Goal: Transaction & Acquisition: Purchase product/service

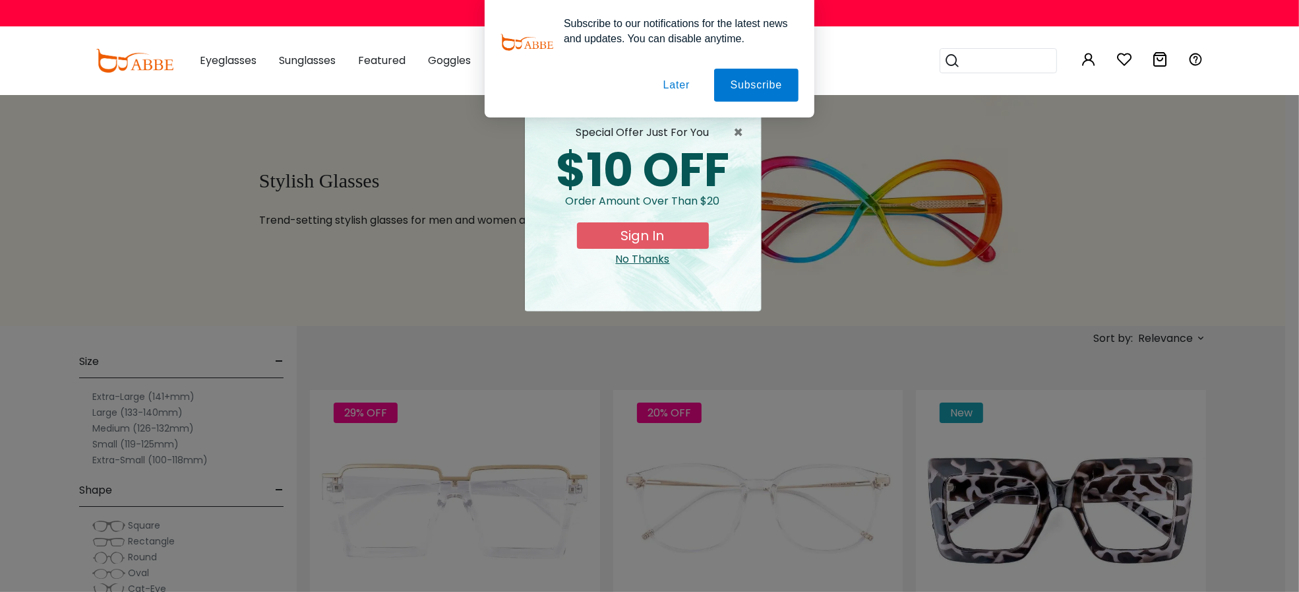
type input "**********"
drag, startPoint x: 688, startPoint y: 87, endPoint x: 666, endPoint y: 109, distance: 31.3
click at [687, 88] on button "Later" at bounding box center [676, 85] width 59 height 33
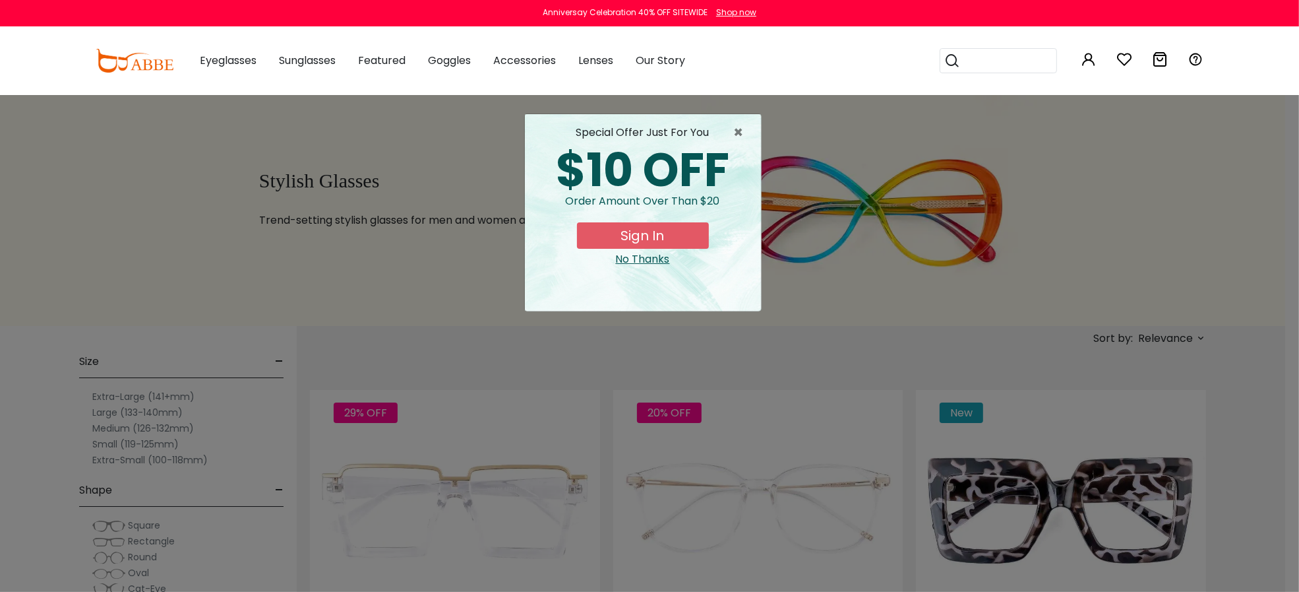
click at [660, 237] on button "Sign In" at bounding box center [643, 235] width 132 height 26
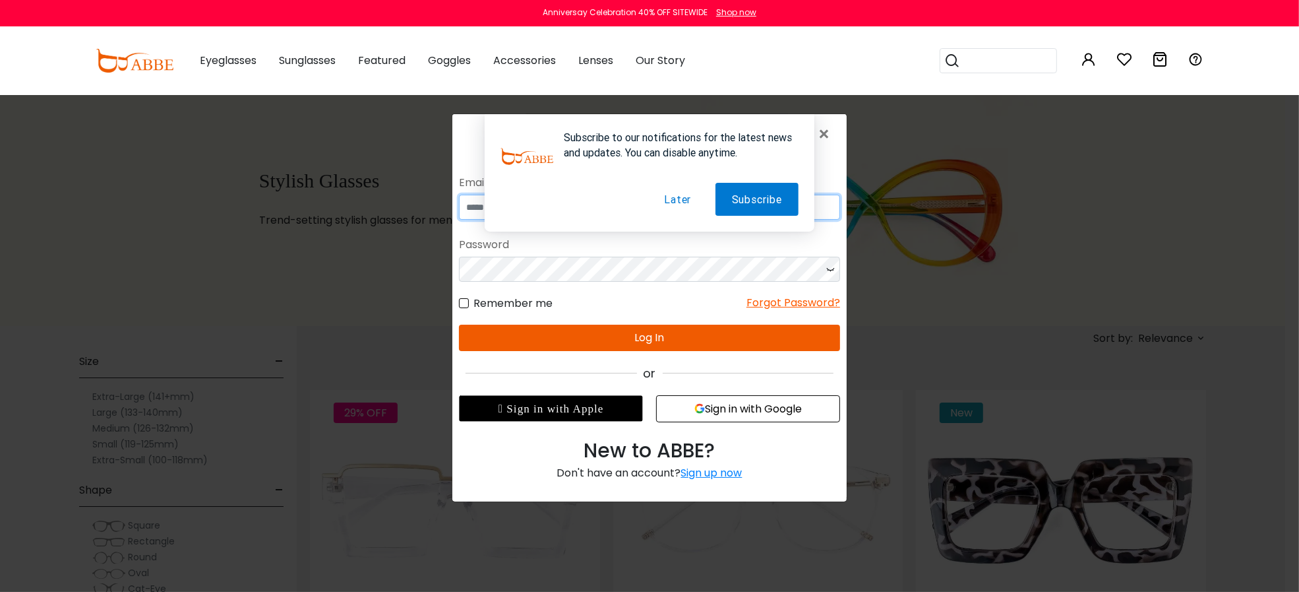
type input "**********"
click at [679, 200] on button "Later" at bounding box center [677, 199] width 60 height 33
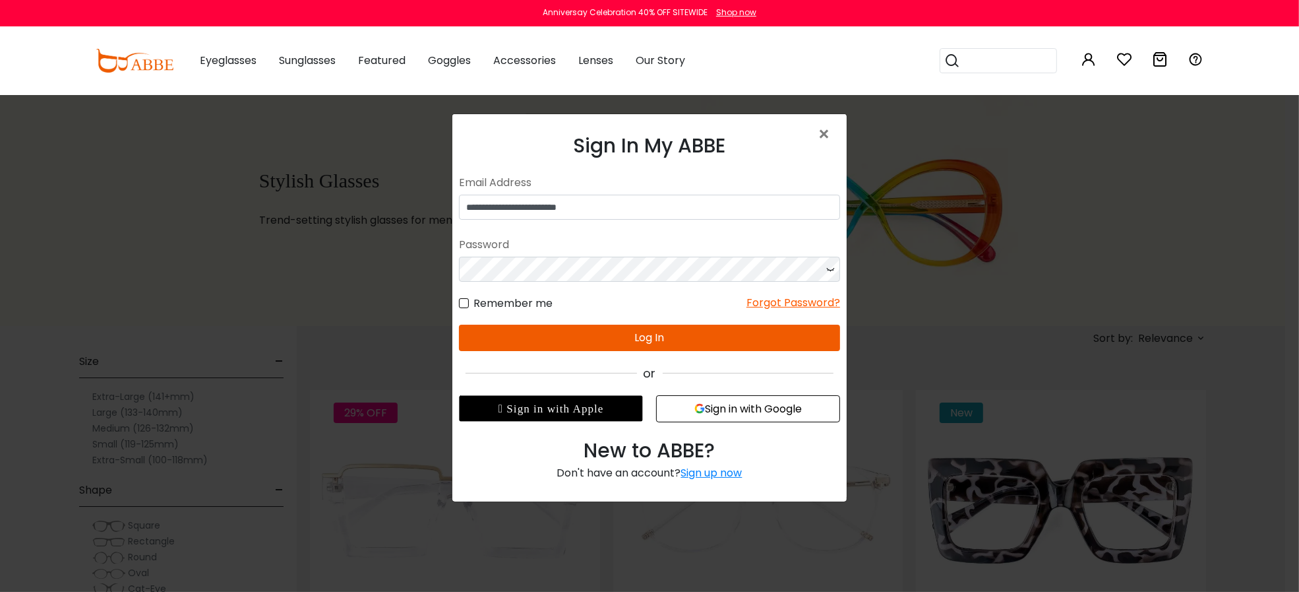
click at [652, 325] on button "Log In" at bounding box center [648, 338] width 381 height 26
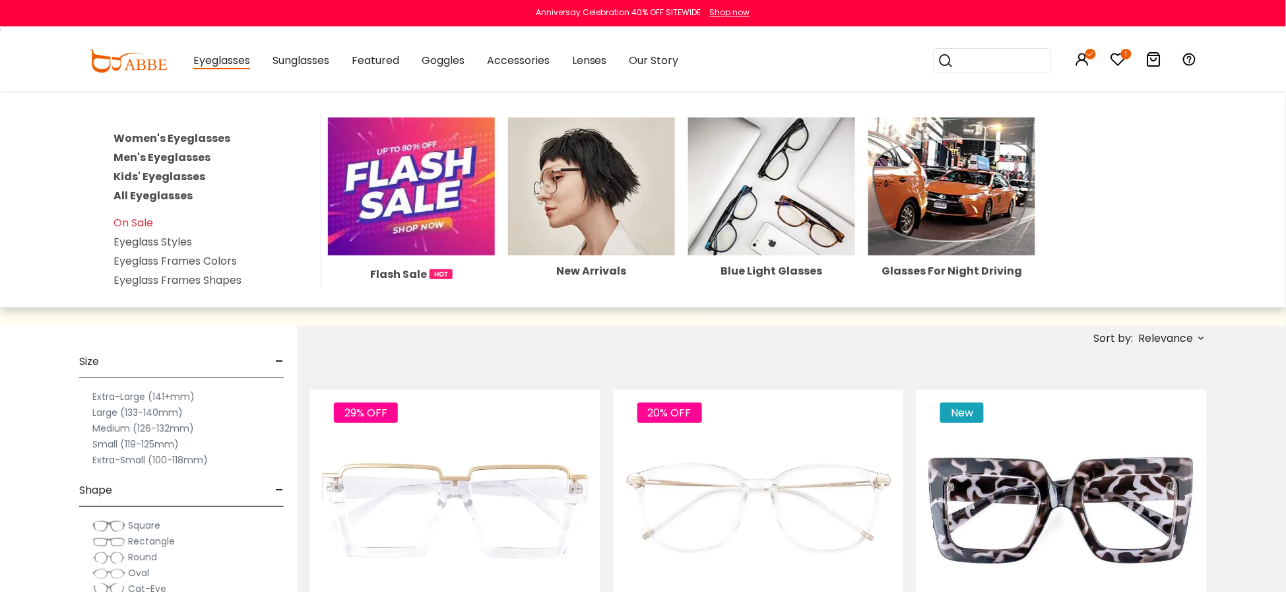
click at [168, 169] on link "Kids' Eyeglasses" at bounding box center [159, 176] width 92 height 15
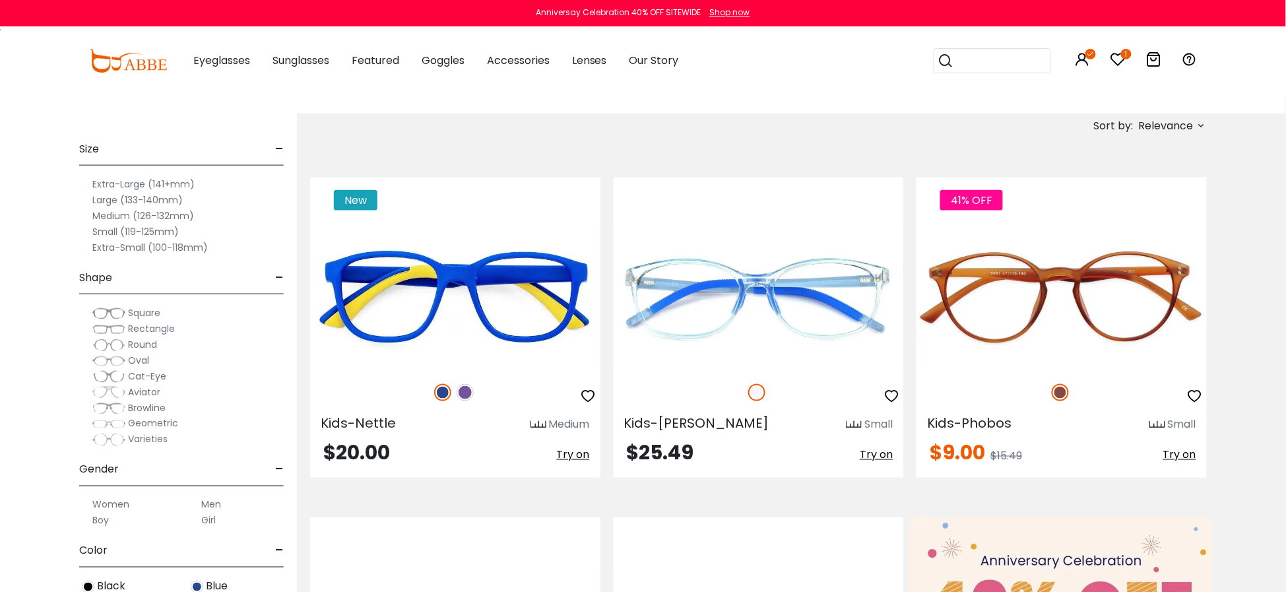
click at [173, 216] on label "Medium (126-132mm)" at bounding box center [143, 216] width 102 height 16
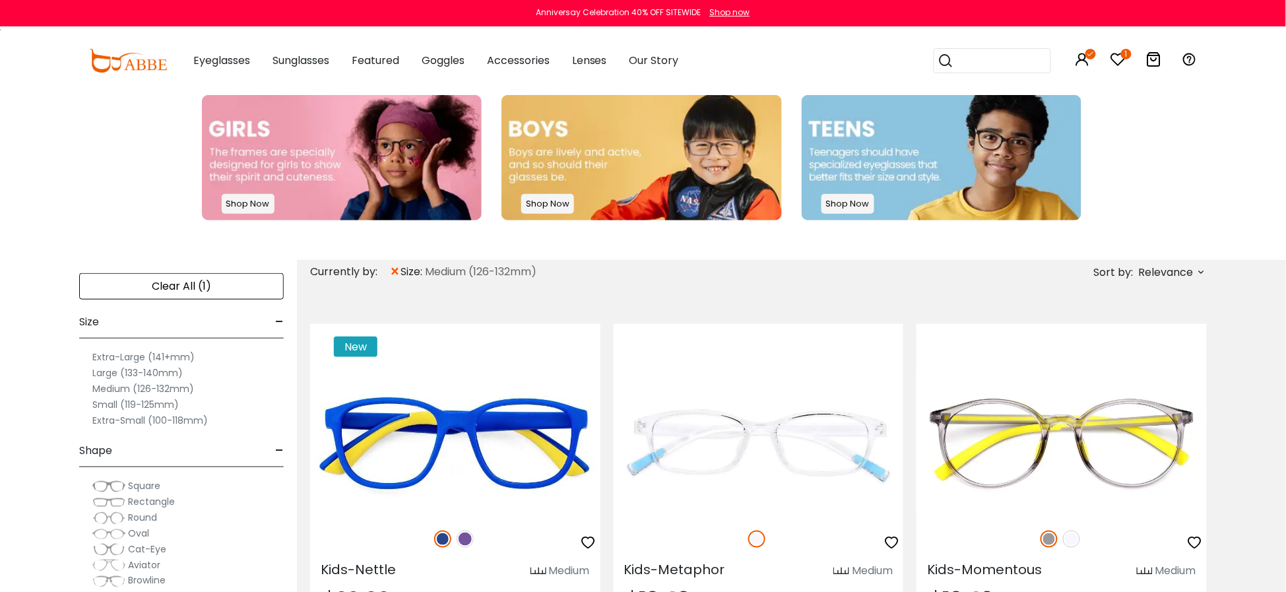
click at [350, 201] on img at bounding box center [342, 157] width 280 height 125
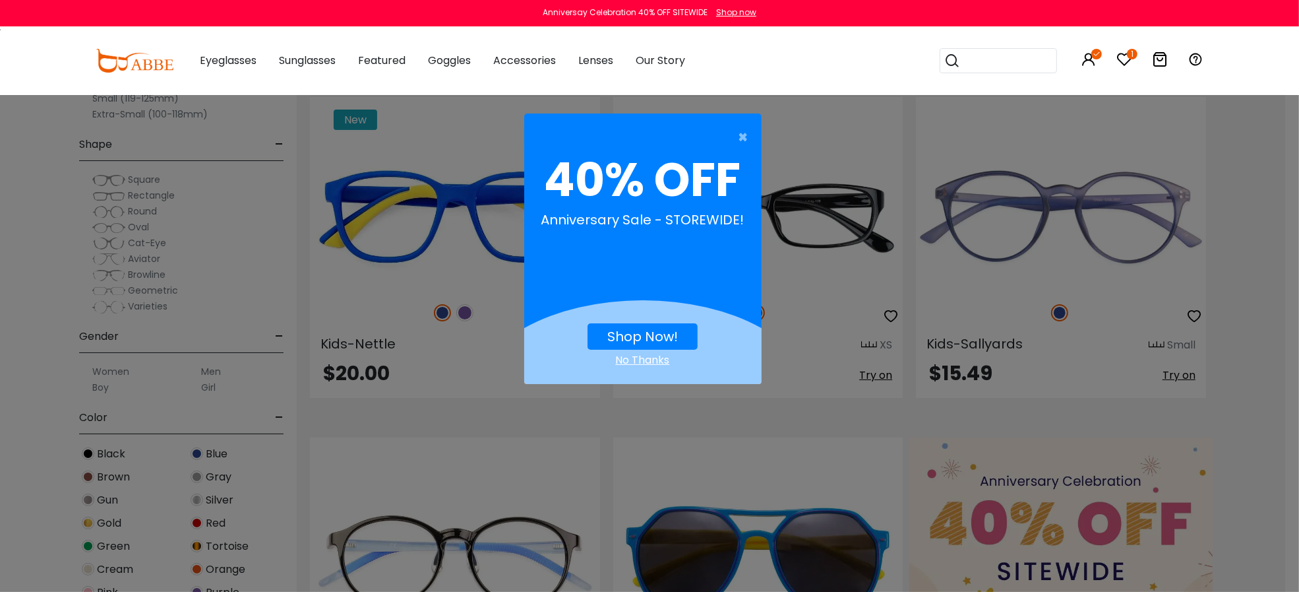
click at [636, 326] on button "Shop Now!" at bounding box center [643, 336] width 110 height 26
click at [642, 332] on link "Shop Now!" at bounding box center [643, 336] width 71 height 18
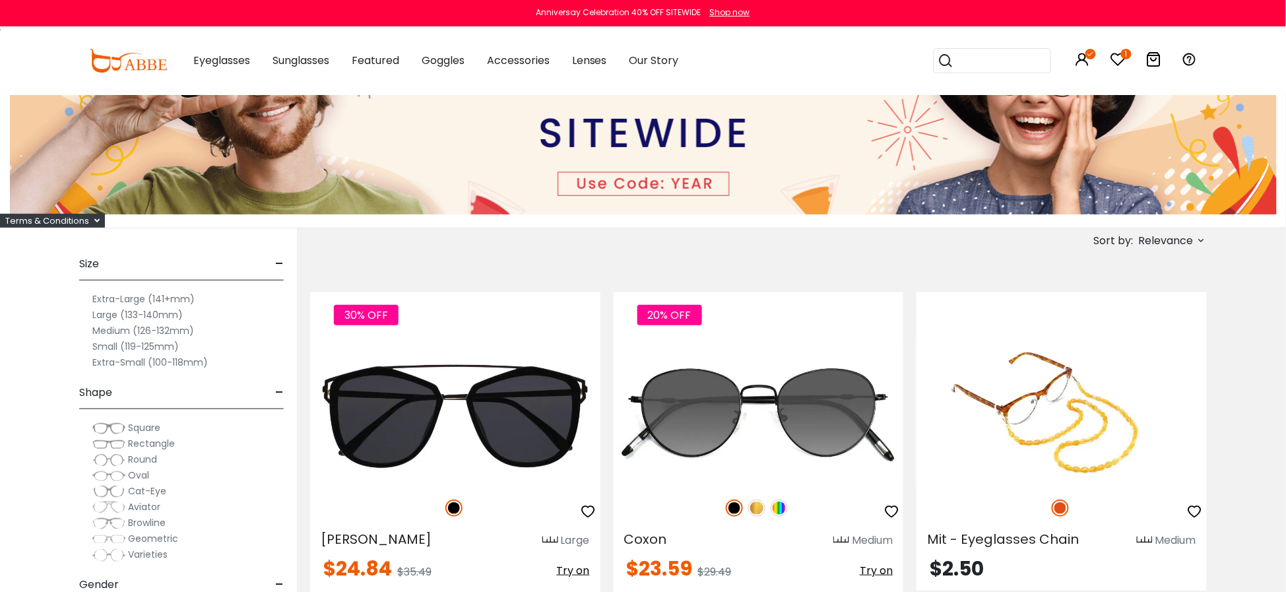
scroll to position [293, 0]
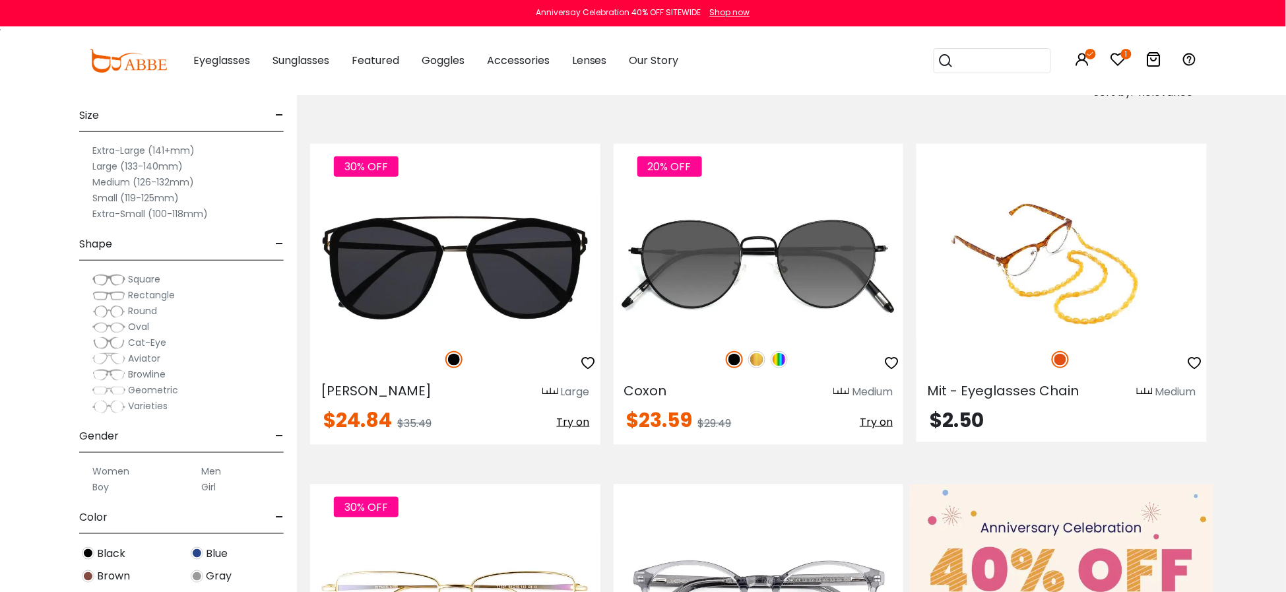
drag, startPoint x: 209, startPoint y: 487, endPoint x: 210, endPoint y: 493, distance: 6.6
click at [209, 487] on label "Girl" at bounding box center [208, 487] width 15 height 16
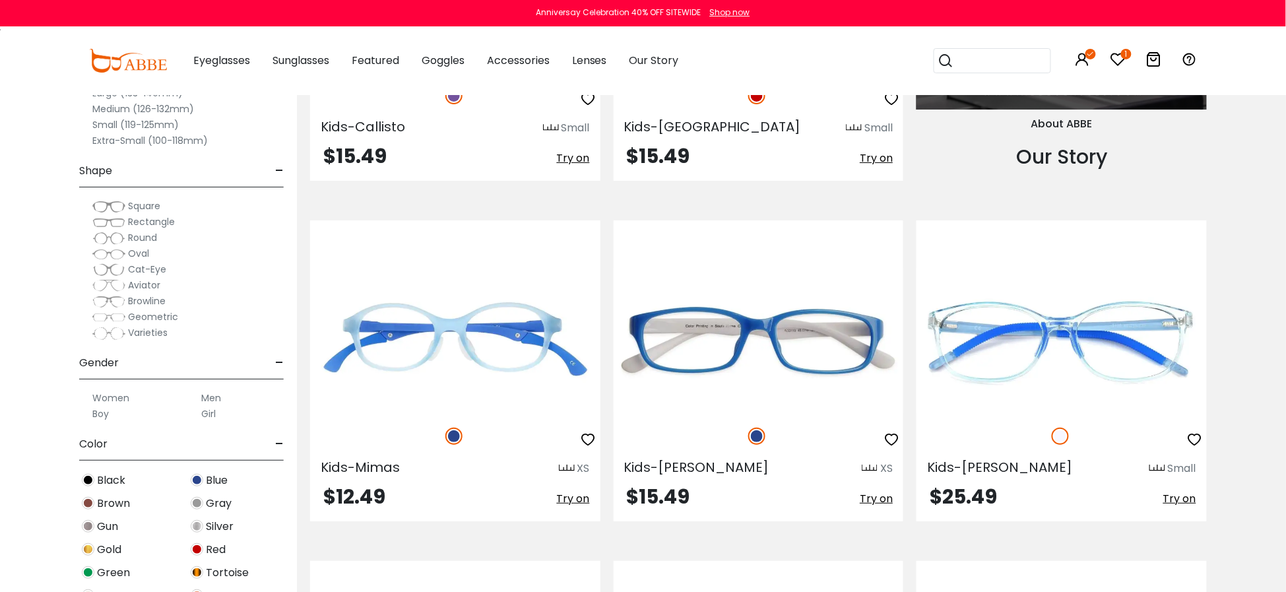
scroll to position [1759, 0]
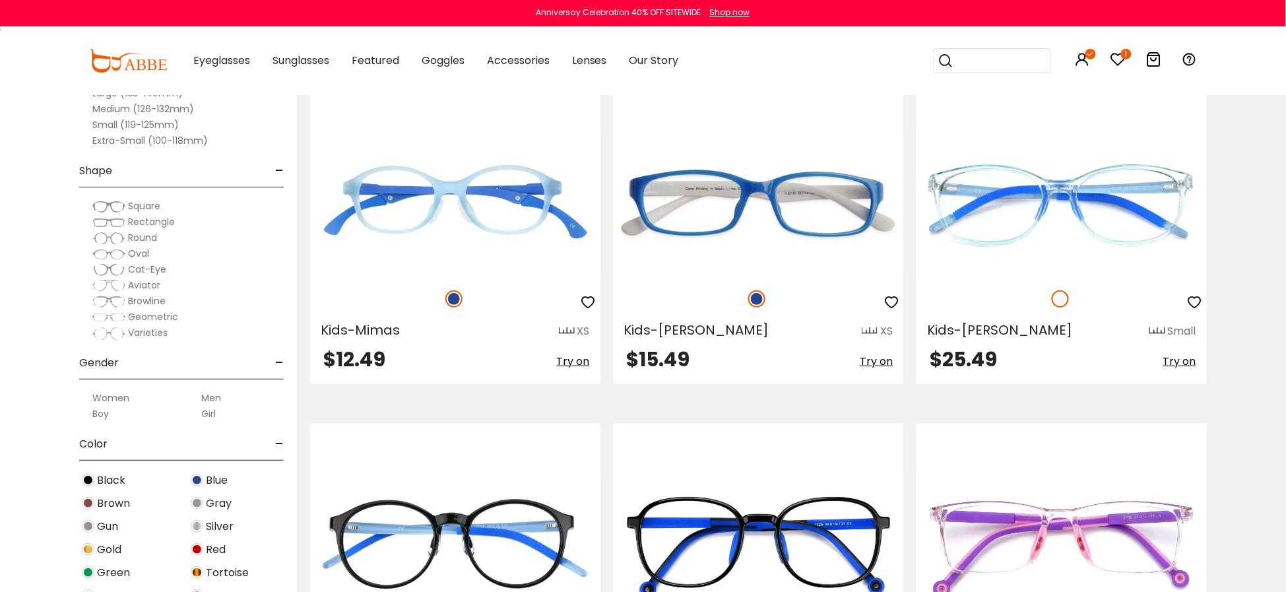
click at [846, 5] on div "Anniversay Celebration 40% OFF SITEWIDE Shop now" at bounding box center [643, 13] width 1286 height 26
